Goal: Browse casually

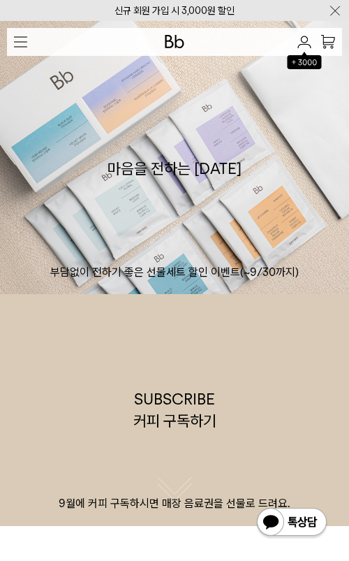
click at [26, 41] on img "button" at bounding box center [20, 41] width 13 height 11
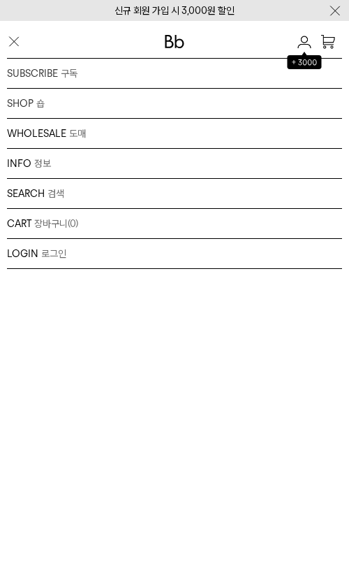
click at [169, 36] on img at bounding box center [175, 41] width 20 height 13
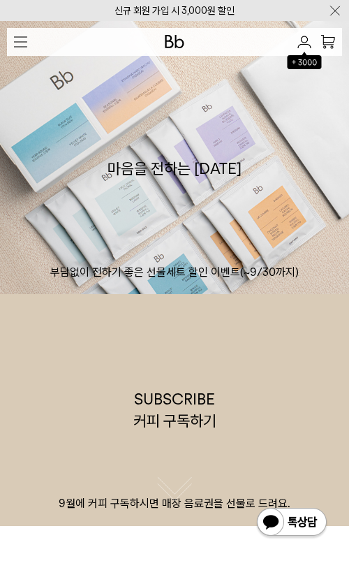
click at [28, 45] on button "button" at bounding box center [20, 41] width 27 height 27
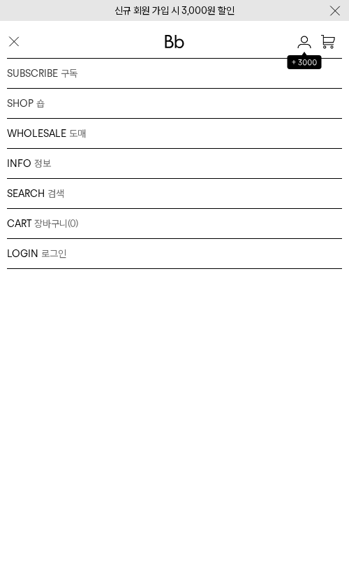
click at [28, 45] on button "button" at bounding box center [21, 41] width 28 height 27
